Goal: Check status: Check status

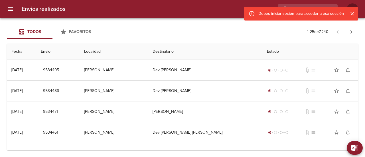
click at [122, 28] on div "Todos Favoritos 1 - 25 de 7.240" at bounding box center [183, 32] width 352 height 14
click at [308, 3] on div "Envios realizados PF" at bounding box center [182, 9] width 365 height 18
click at [308, 6] on input "buscar" at bounding box center [291, 9] width 73 height 10
paste input "[PERSON_NAME]"
type input "[PERSON_NAME]"
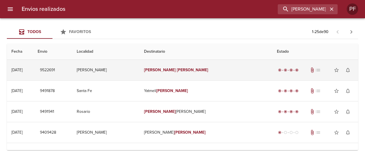
click at [185, 72] on em "[PERSON_NAME]" at bounding box center [193, 70] width 32 height 5
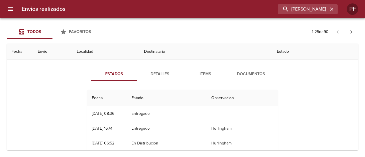
scroll to position [29, 0]
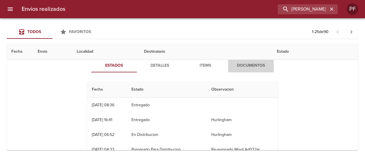
click at [240, 65] on span "Documentos" at bounding box center [251, 65] width 39 height 7
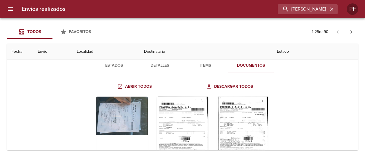
scroll to position [57, 0]
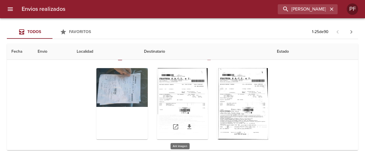
click at [196, 102] on div "Tabla de envíos del cliente" at bounding box center [182, 103] width 51 height 71
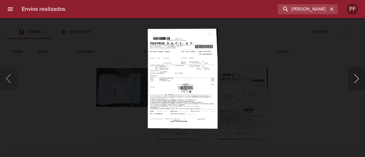
click at [355, 80] on button "Siguiente" at bounding box center [356, 78] width 17 height 23
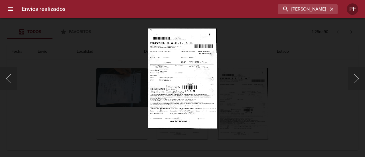
click at [249, 101] on div "Lightbox" at bounding box center [182, 78] width 365 height 157
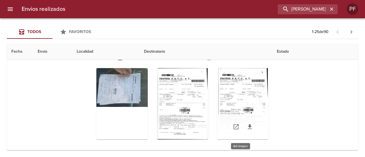
click at [252, 84] on div "Tabla de envíos del cliente" at bounding box center [242, 103] width 51 height 71
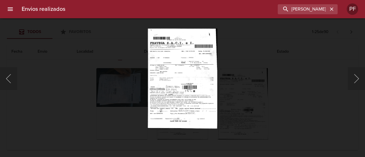
click at [245, 94] on div "Lightbox" at bounding box center [182, 78] width 365 height 157
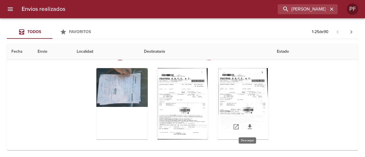
click at [248, 127] on icon "Tabla de envíos del cliente" at bounding box center [250, 126] width 4 height 5
